Goal: Transaction & Acquisition: Download file/media

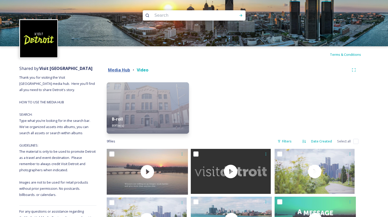
click at [122, 70] on strong "Media Hub" at bounding box center [119, 70] width 22 height 6
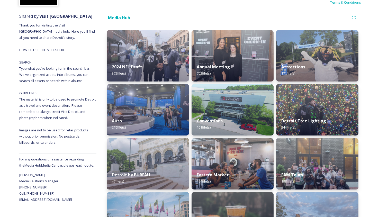
scroll to position [54, 0]
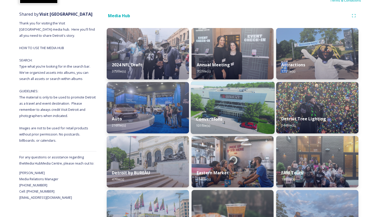
click at [255, 114] on div "Conventions 101 file(s)" at bounding box center [233, 122] width 84 height 23
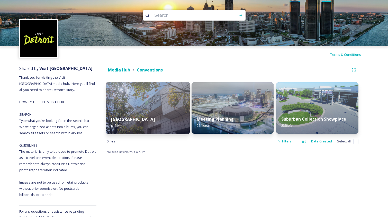
click at [150, 121] on div "Huntington Place 63 file(s)" at bounding box center [148, 122] width 84 height 23
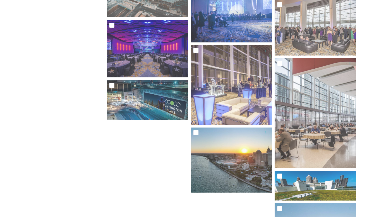
scroll to position [1204, 0]
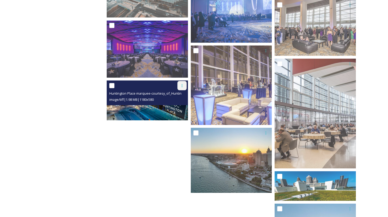
click at [180, 85] on icon at bounding box center [182, 86] width 4 height 4
click at [179, 105] on span "Download" at bounding box center [176, 106] width 16 height 5
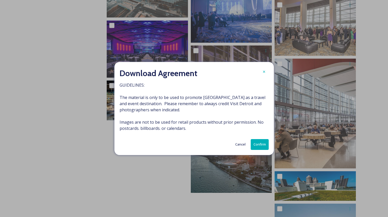
click at [259, 143] on button "Confirm" at bounding box center [260, 144] width 18 height 11
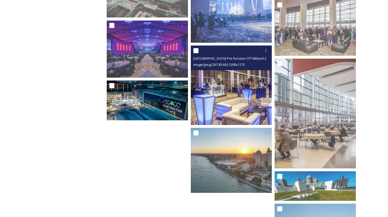
click at [261, 73] on img at bounding box center [231, 85] width 81 height 79
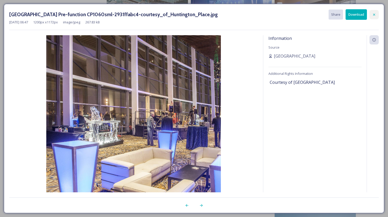
click at [375, 14] on icon at bounding box center [374, 15] width 4 height 4
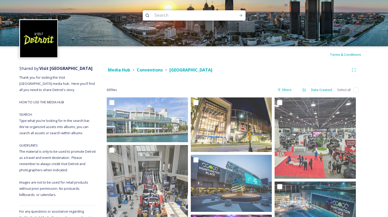
scroll to position [0, 0]
click at [155, 70] on strong "Conventions" at bounding box center [150, 70] width 26 height 6
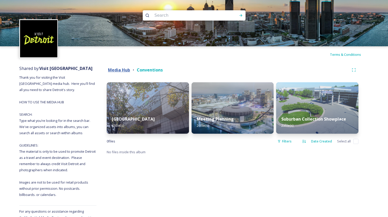
click at [127, 70] on strong "Media Hub" at bounding box center [119, 70] width 22 height 6
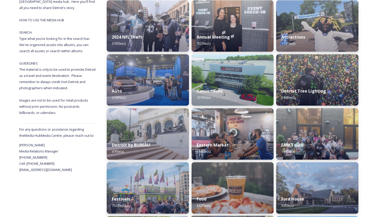
scroll to position [47, 0]
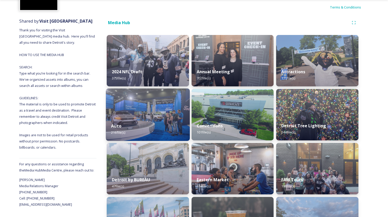
click at [168, 108] on img at bounding box center [148, 114] width 84 height 52
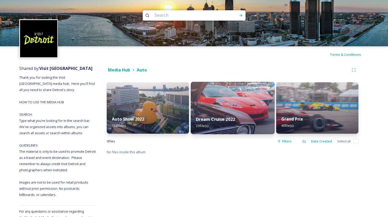
click at [225, 102] on img at bounding box center [233, 108] width 84 height 52
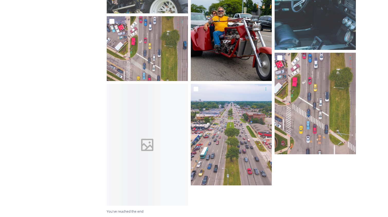
scroll to position [598, 0]
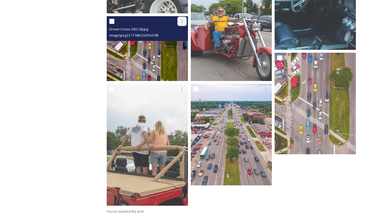
click at [180, 21] on icon at bounding box center [182, 21] width 4 height 4
click at [177, 43] on span "Download" at bounding box center [176, 42] width 16 height 5
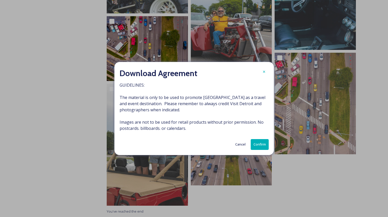
click at [254, 143] on button "Confirm" at bounding box center [260, 144] width 18 height 11
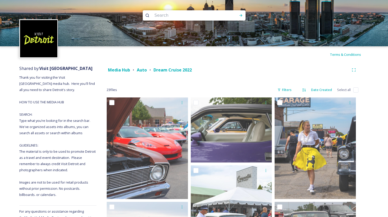
scroll to position [0, 0]
click at [141, 70] on strong "Auto" at bounding box center [142, 70] width 10 height 6
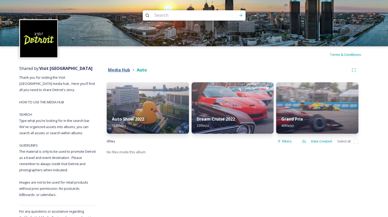
click at [121, 69] on strong "Media Hub" at bounding box center [119, 70] width 22 height 6
